Goal: Task Accomplishment & Management: Complete application form

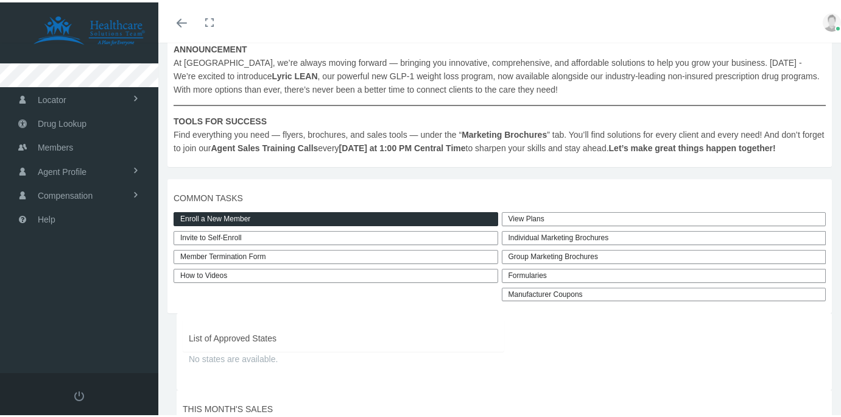
scroll to position [239, 0]
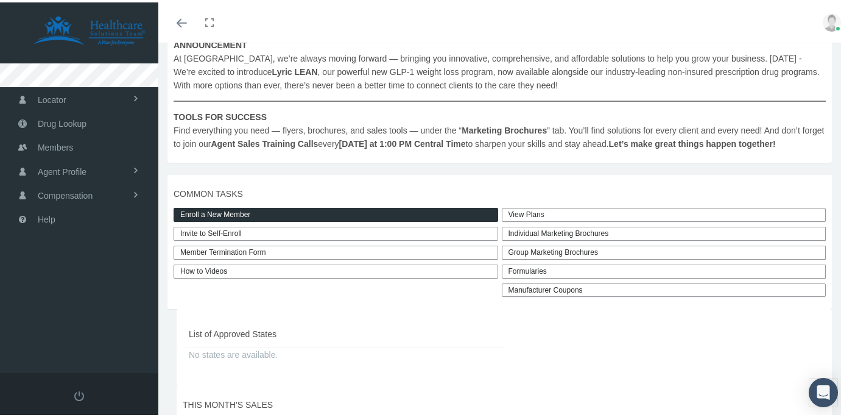
click at [441, 219] on link "Enroll a New Member" at bounding box center [336, 212] width 325 height 14
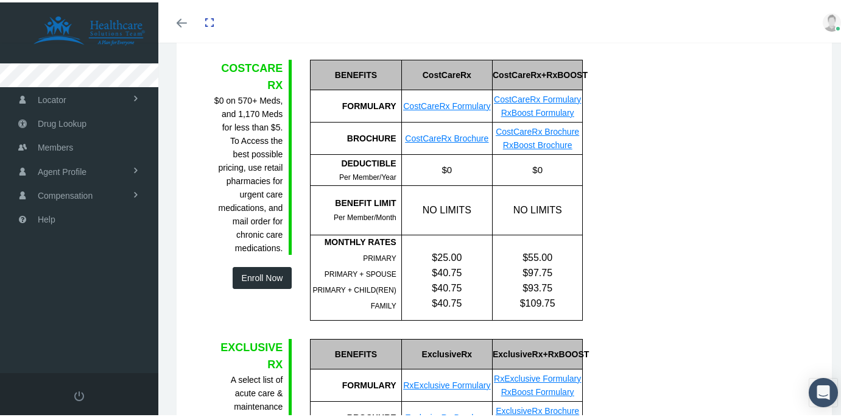
scroll to position [163, 0]
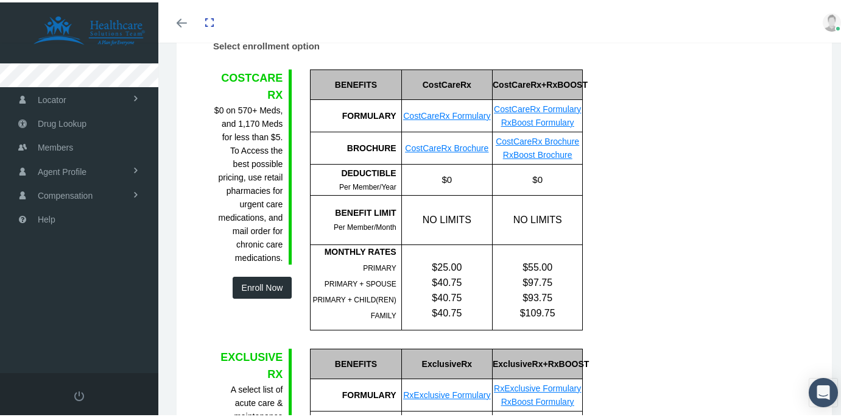
click at [280, 296] on button "Enroll Now" at bounding box center [263, 285] width 60 height 22
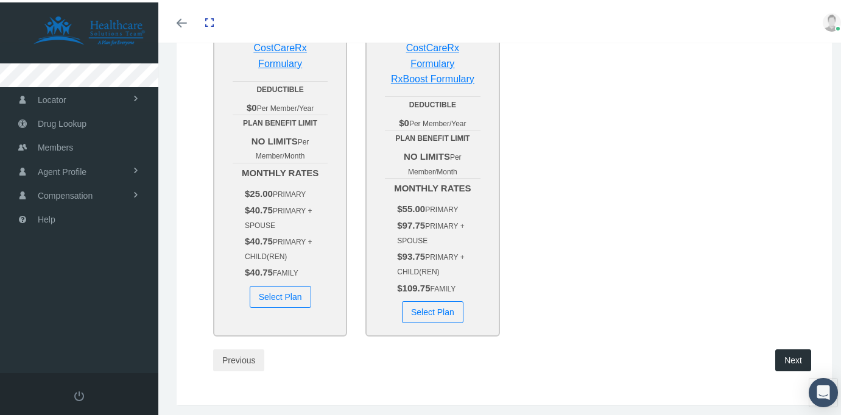
scroll to position [235, 0]
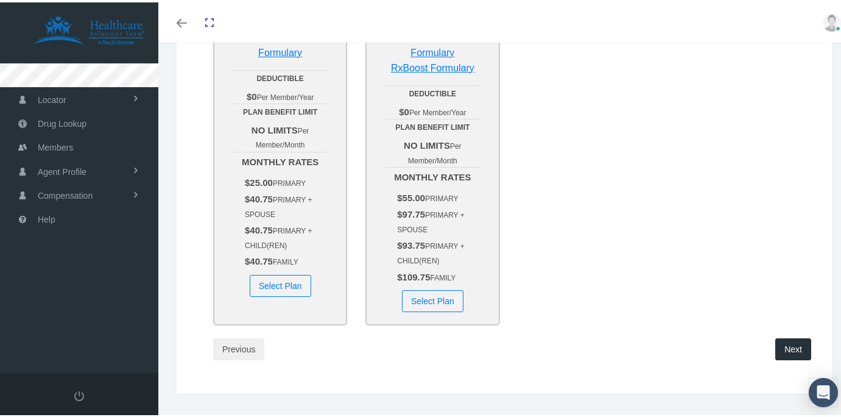
click at [289, 291] on button "Select Plan" at bounding box center [281, 283] width 62 height 22
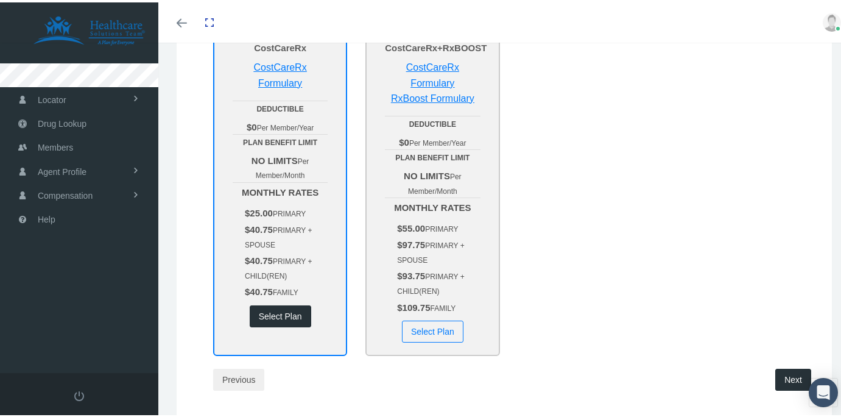
scroll to position [206, 0]
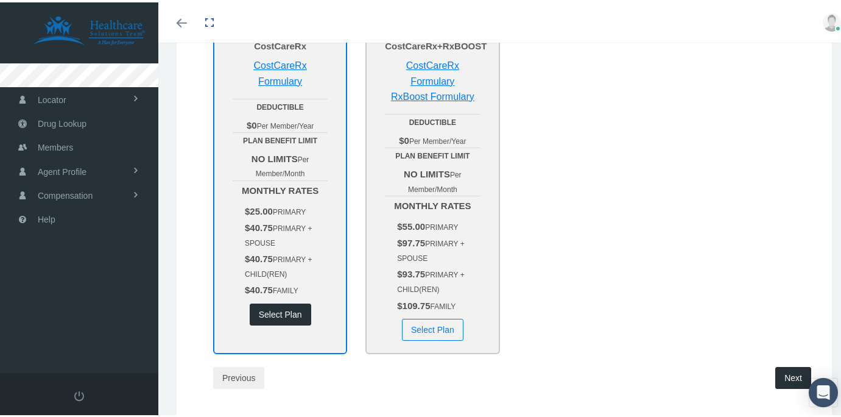
click at [789, 369] on button "Next" at bounding box center [793, 375] width 36 height 22
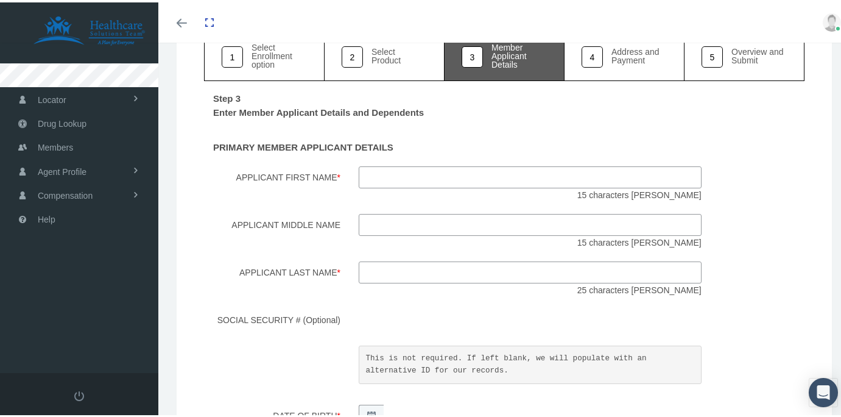
scroll to position [93, 0]
